Goal: Navigation & Orientation: Find specific page/section

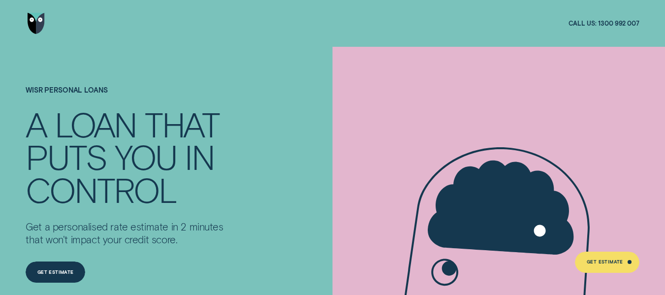
click at [43, 27] on img "Go to home page" at bounding box center [37, 23] width 18 height 21
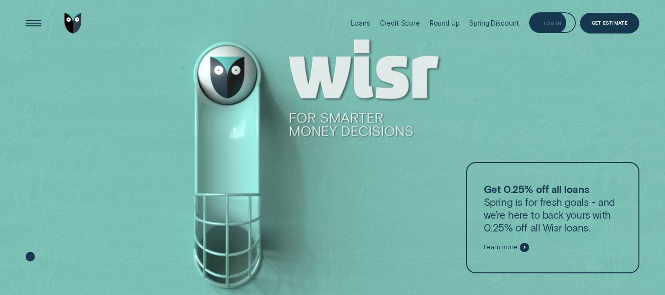
click at [563, 27] on div "Log in" at bounding box center [552, 22] width 47 height 21
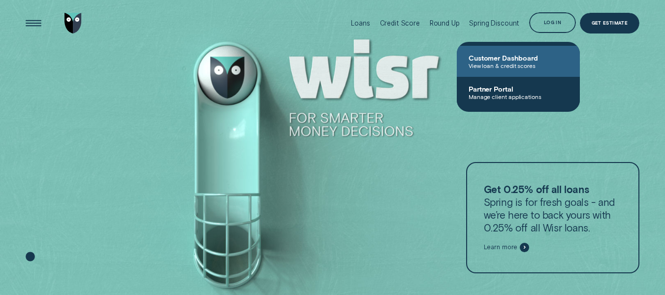
click at [490, 46] on link "Customer Dashboard View loan & credit scores" at bounding box center [517, 61] width 123 height 31
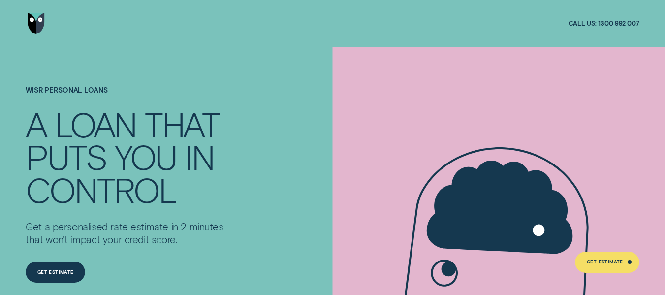
click at [44, 15] on img "Go to home page" at bounding box center [37, 23] width 18 height 21
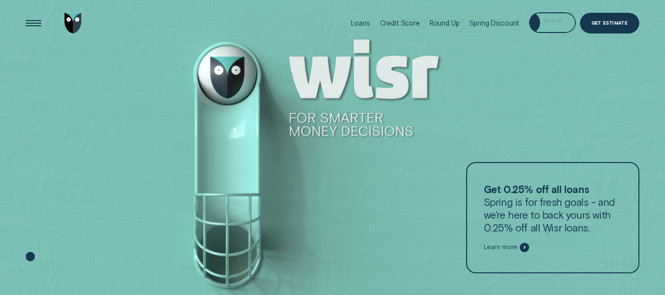
click at [549, 25] on div "Log in" at bounding box center [552, 22] width 47 height 21
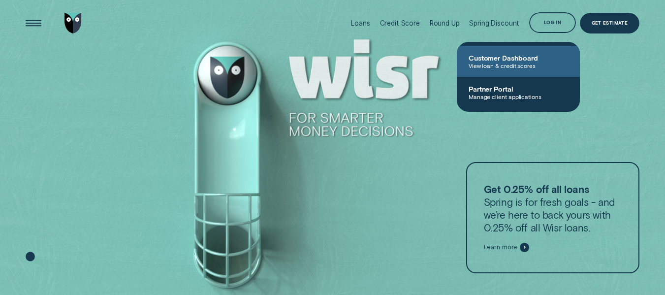
click at [493, 61] on span "Customer Dashboard" at bounding box center [517, 58] width 99 height 8
